Goal: Task Accomplishment & Management: Manage account settings

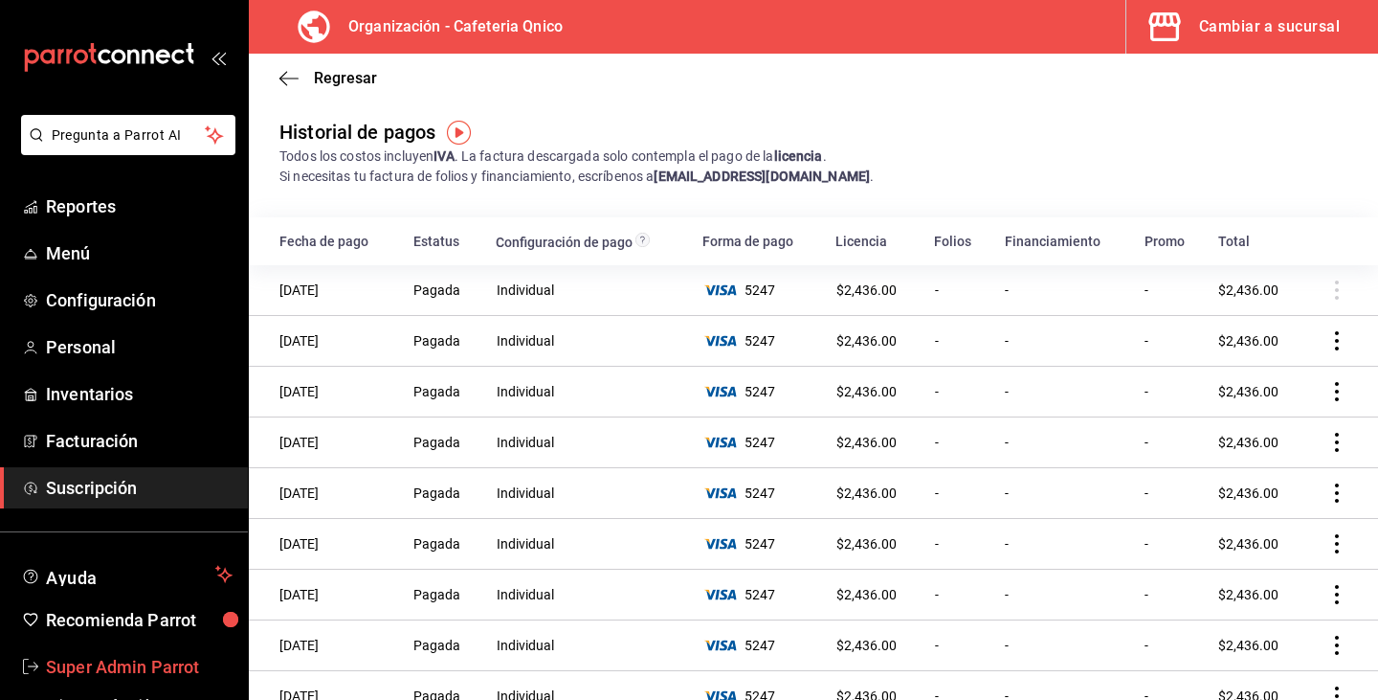
click at [118, 667] on span "Super Admin Parrot" at bounding box center [139, 667] width 187 height 26
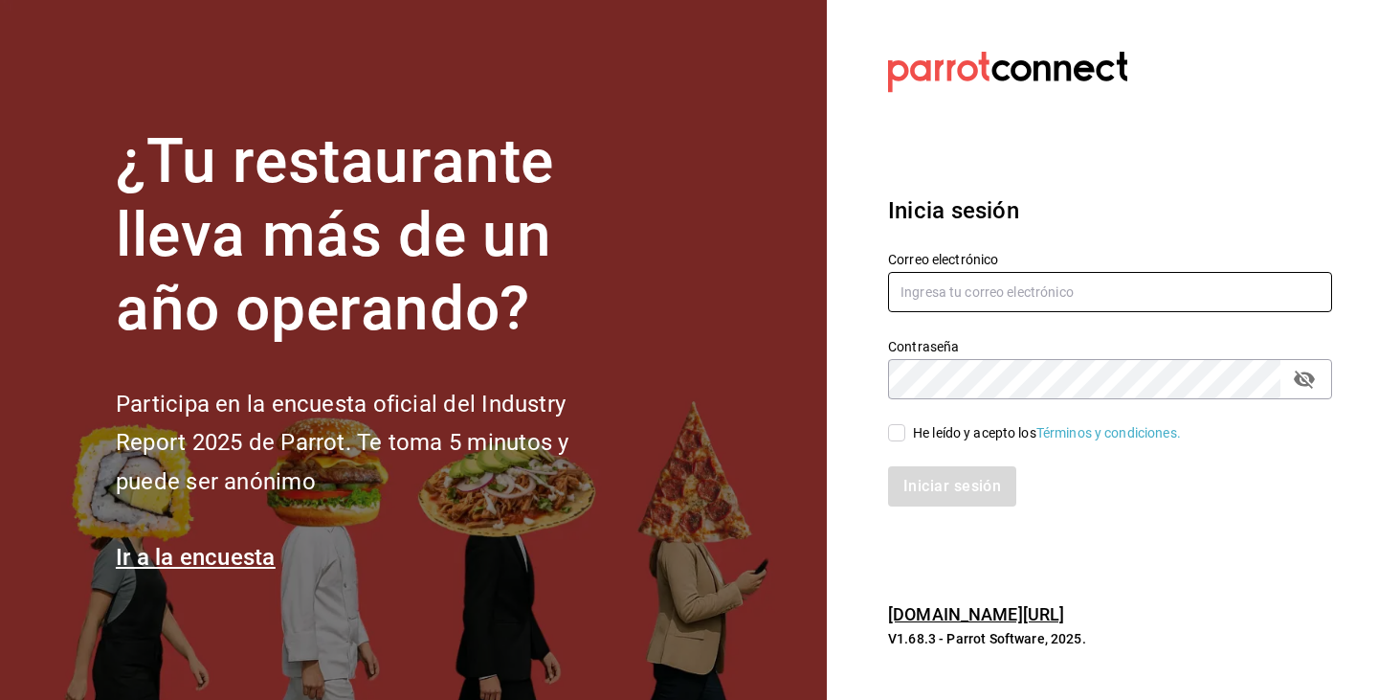
click at [1082, 288] on input "text" at bounding box center [1110, 292] width 444 height 40
paste input "clo@cdmx.com"
type input "clo@cdmx.com"
click at [904, 429] on input "He leído y acepto los Términos y condiciones." at bounding box center [896, 432] width 17 height 17
checkbox input "true"
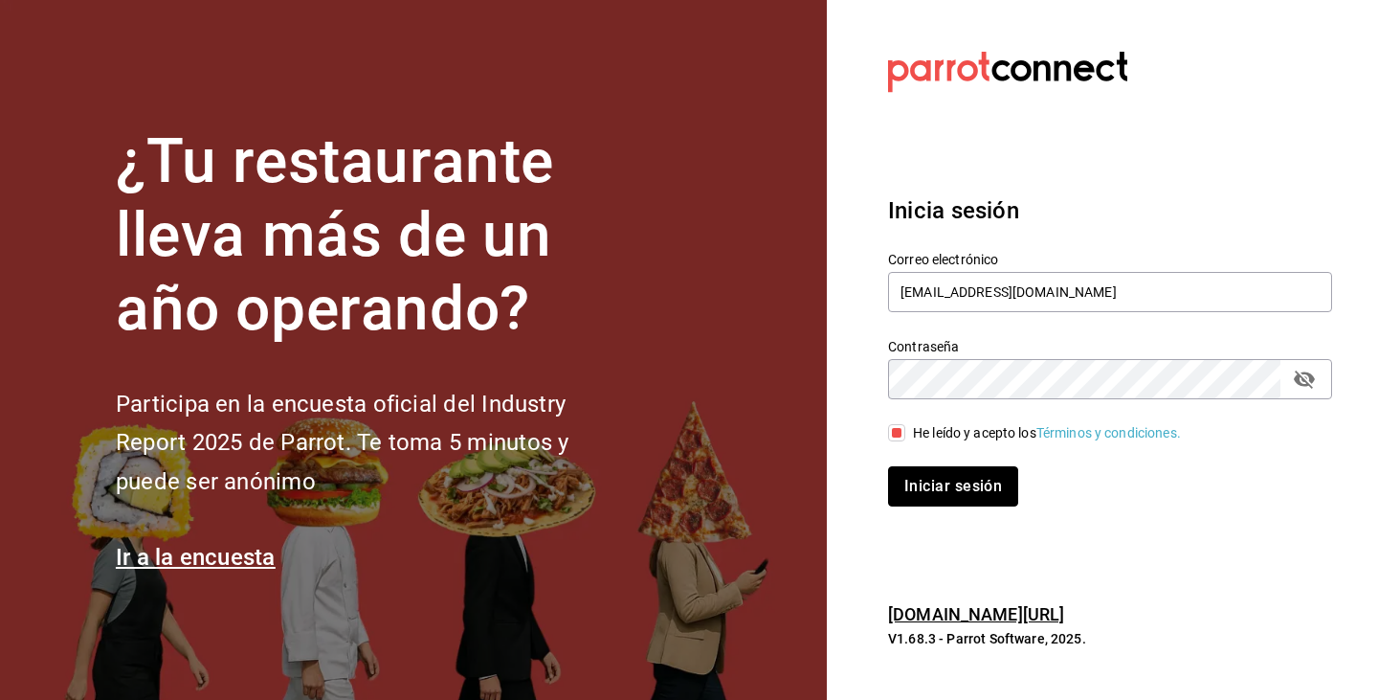
click at [908, 490] on button "Iniciar sesión" at bounding box center [953, 486] width 130 height 40
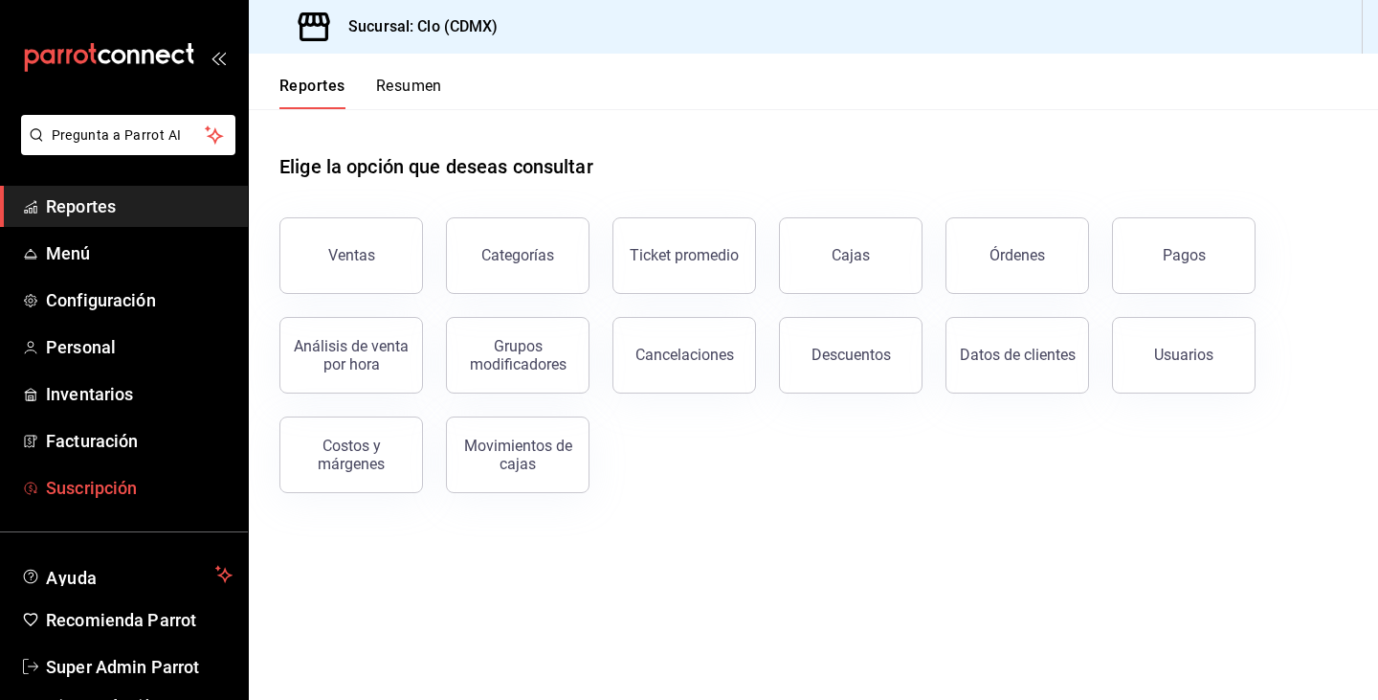
click at [162, 474] on link "Suscripción" at bounding box center [124, 487] width 248 height 41
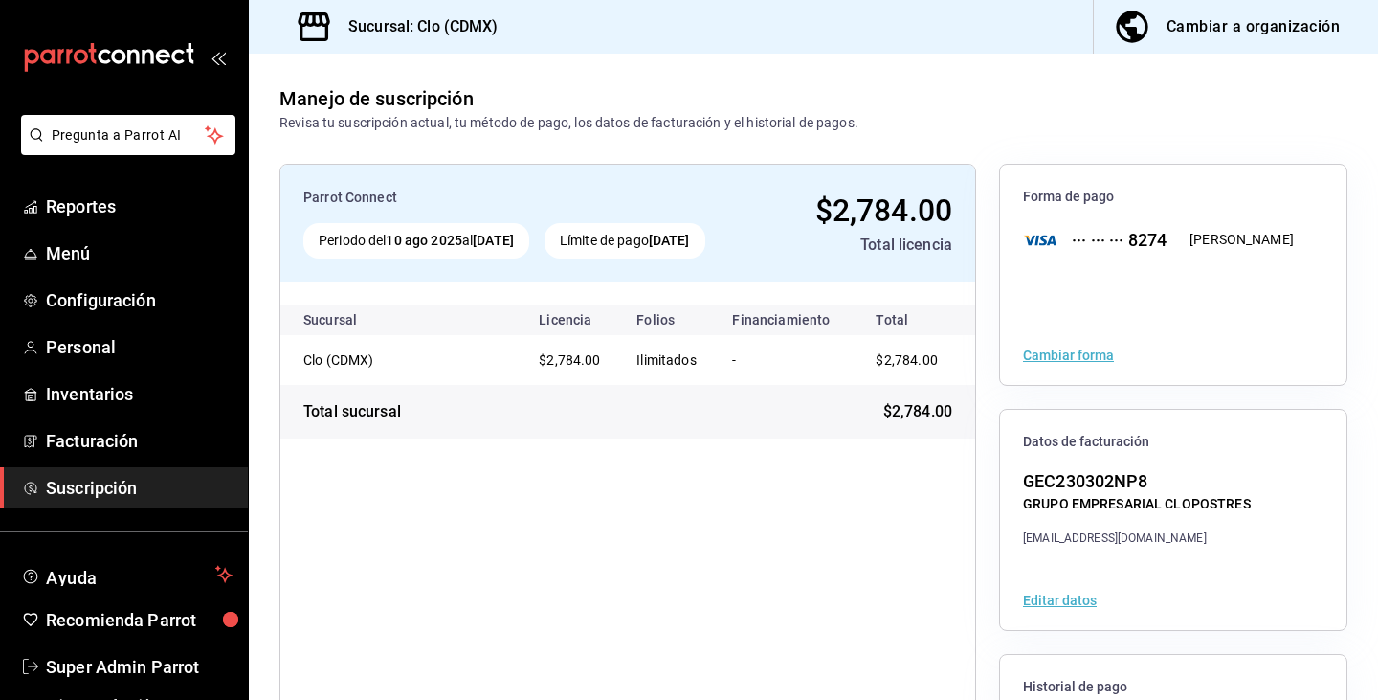
scroll to position [207, 0]
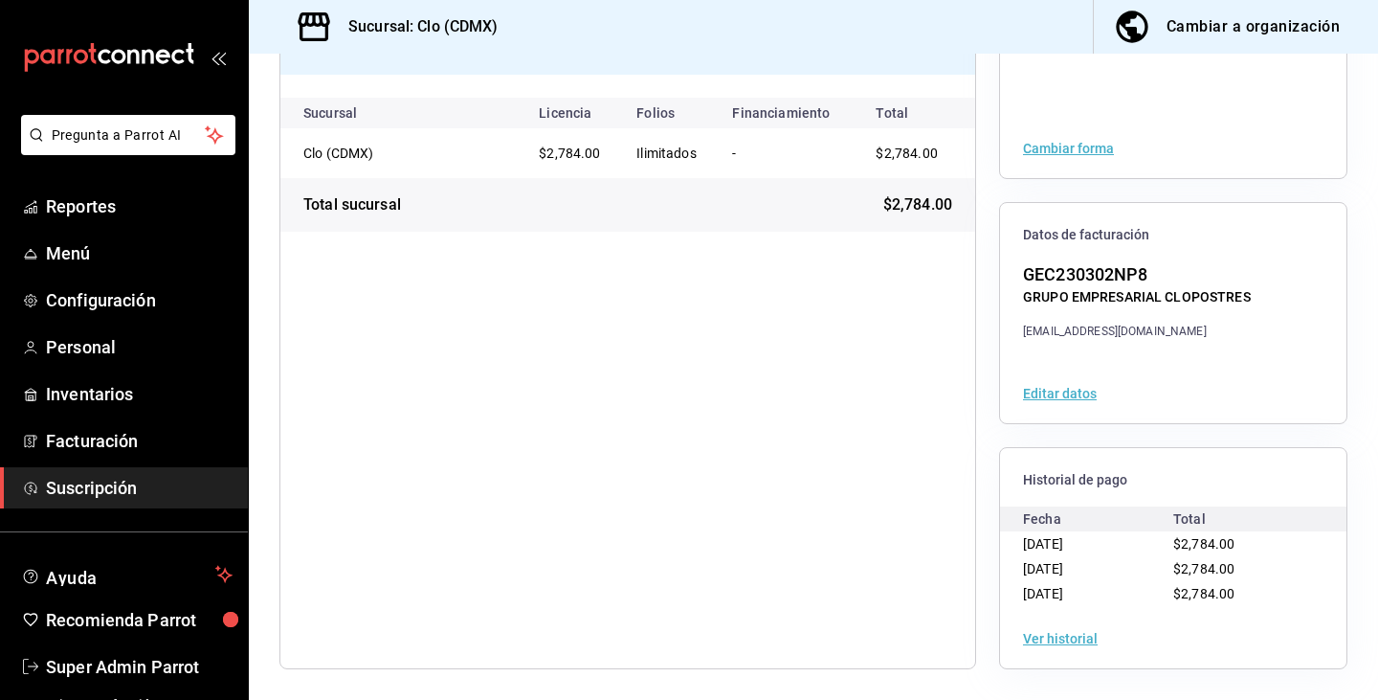
click at [1067, 635] on button "Ver historial" at bounding box center [1060, 638] width 75 height 13
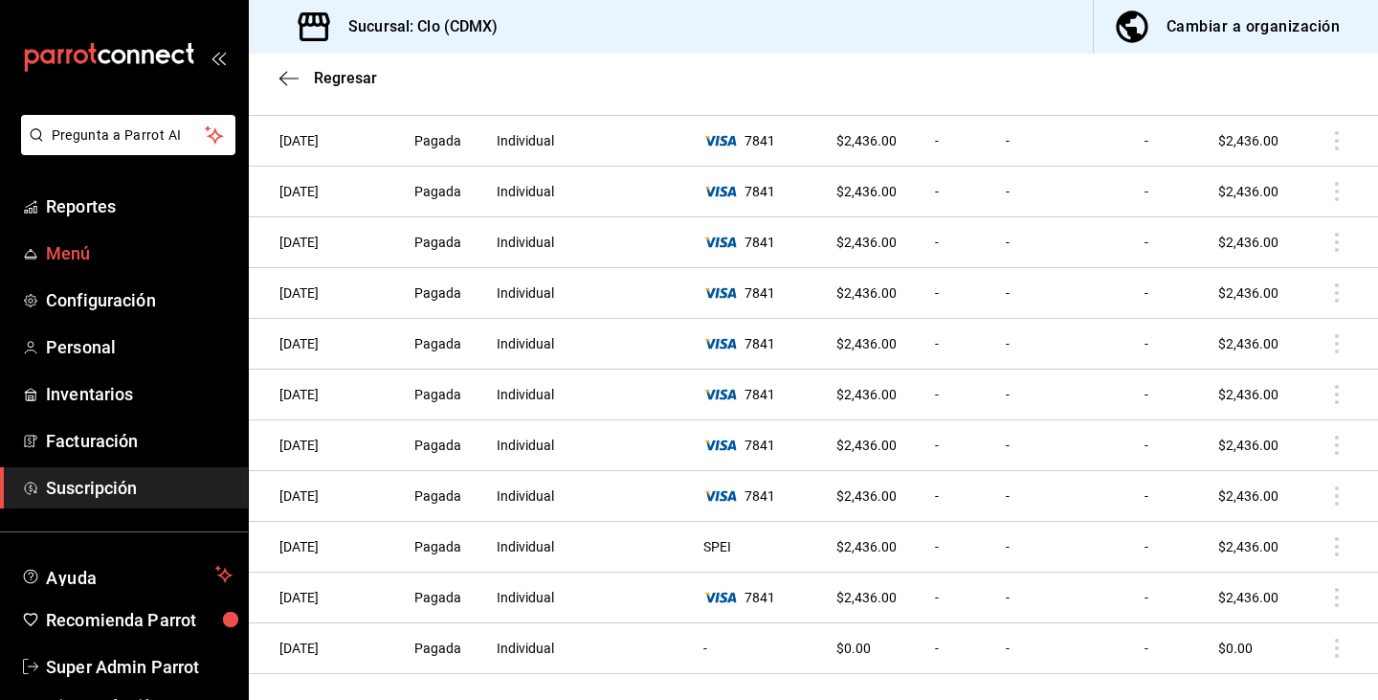
scroll to position [809, 0]
click at [280, 77] on icon "button" at bounding box center [283, 78] width 8 height 14
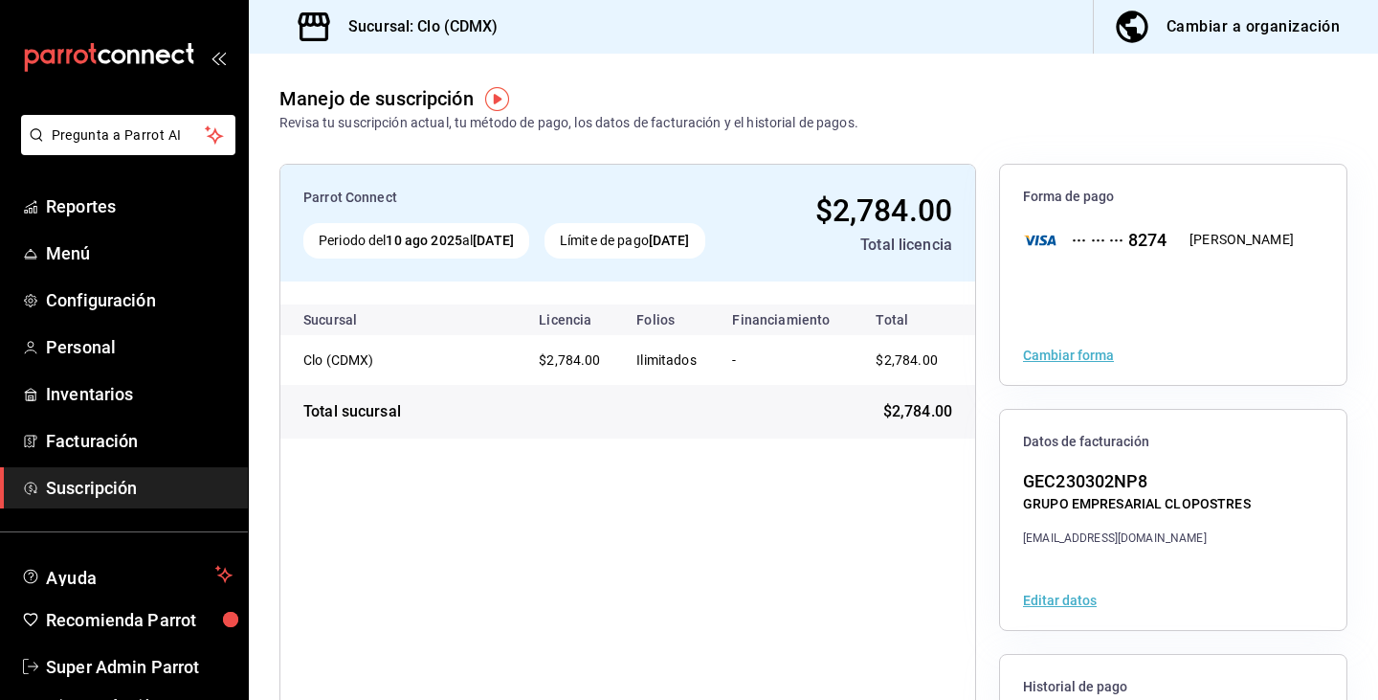
scroll to position [207, 0]
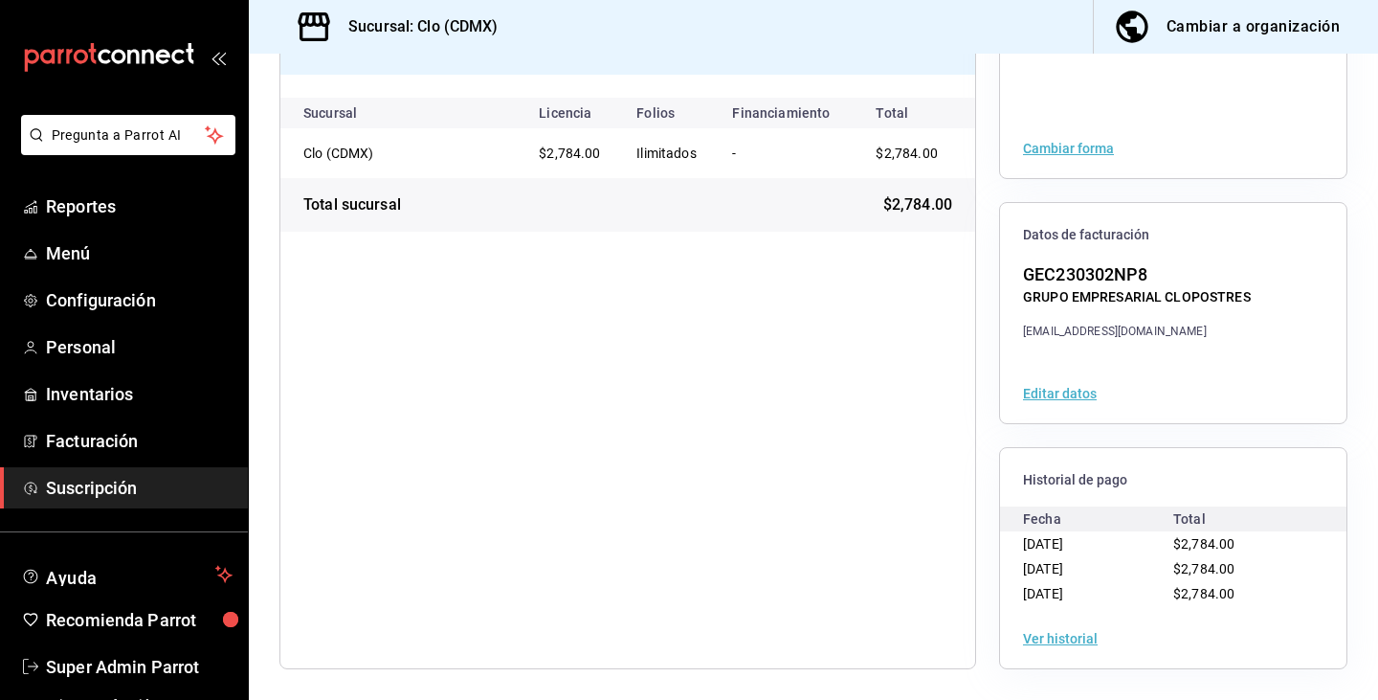
click at [1081, 642] on button "Ver historial" at bounding box center [1060, 638] width 75 height 13
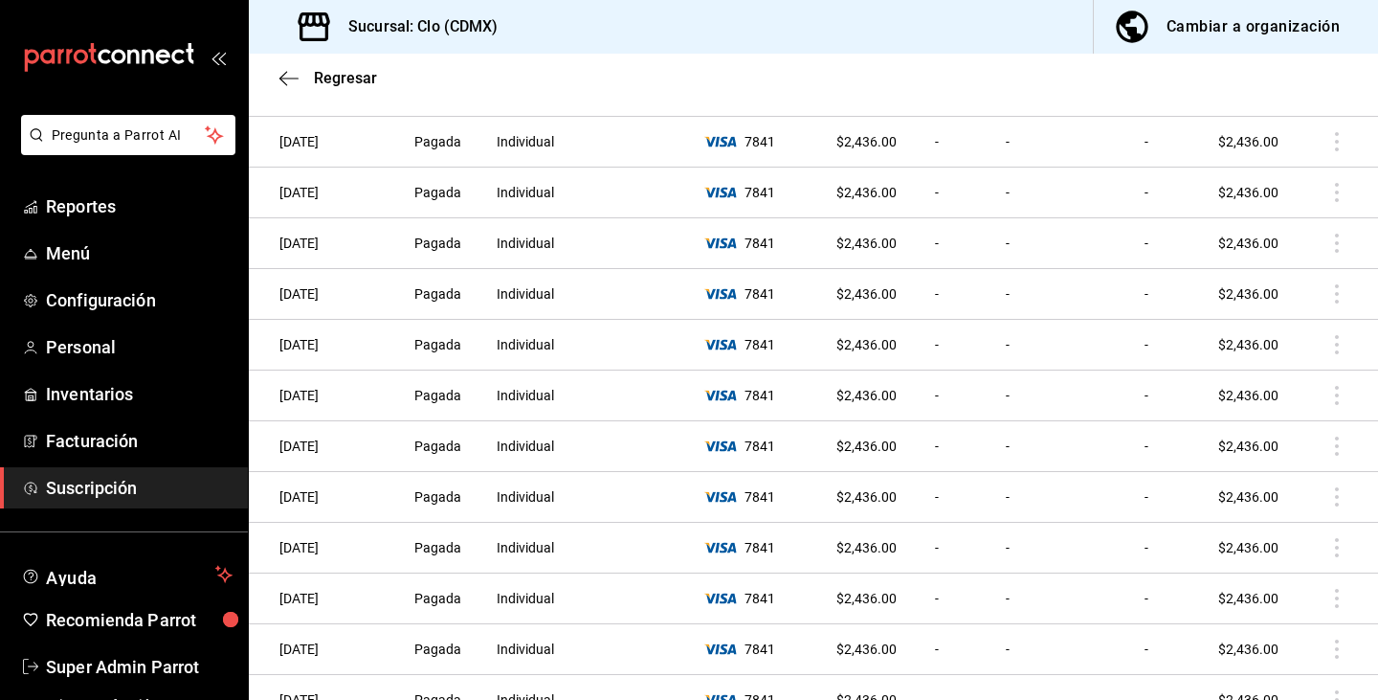
scroll to position [43, 0]
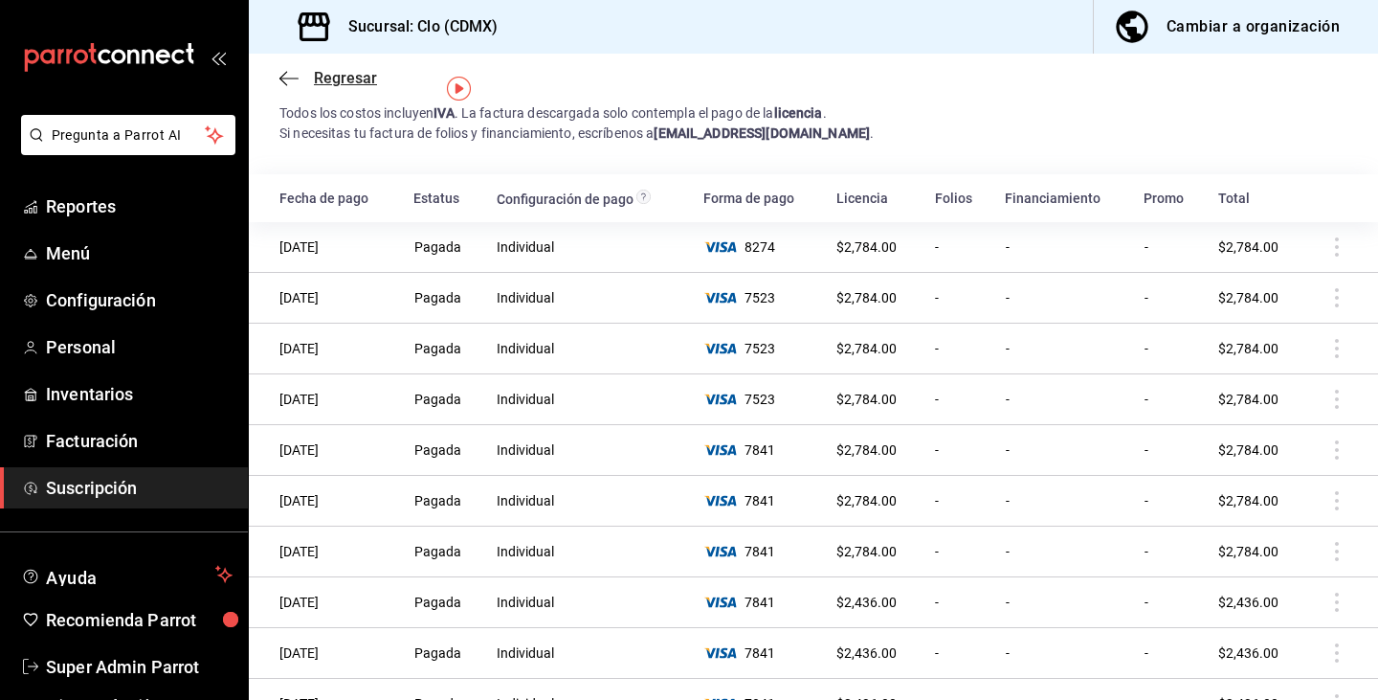
click at [289, 72] on icon "button" at bounding box center [288, 78] width 19 height 17
